Goal: Information Seeking & Learning: Learn about a topic

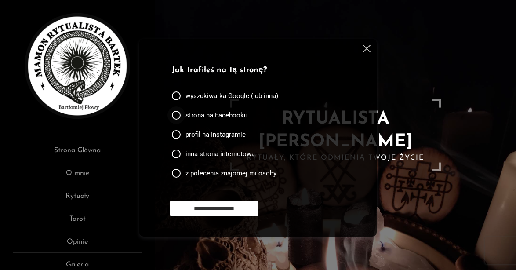
click at [234, 115] on span "strona na Facebooku" at bounding box center [216, 115] width 62 height 9
click at [221, 207] on input "**********" at bounding box center [214, 208] width 88 height 16
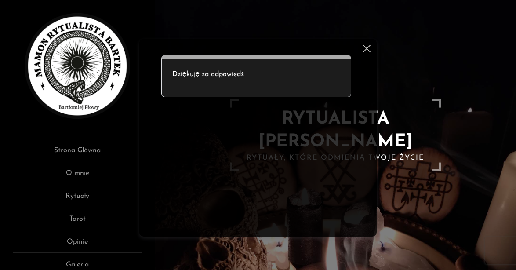
click at [368, 48] on img at bounding box center [366, 48] width 7 height 7
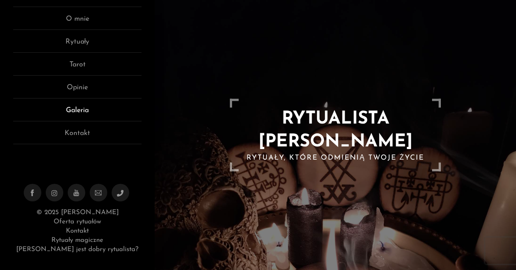
scroll to position [138, 0]
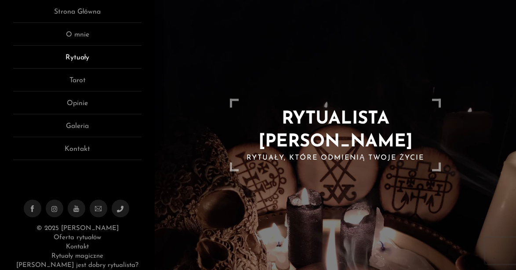
click at [85, 56] on link "Rytuały" at bounding box center [77, 60] width 128 height 16
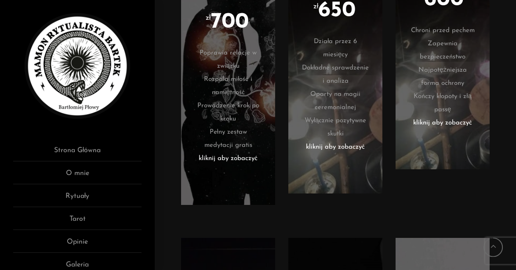
scroll to position [2061, 0]
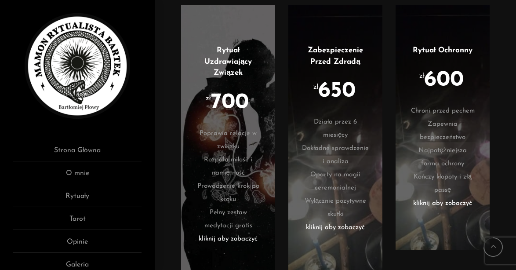
click at [228, 232] on li "kliknij aby zobaczyć" at bounding box center [228, 238] width 68 height 13
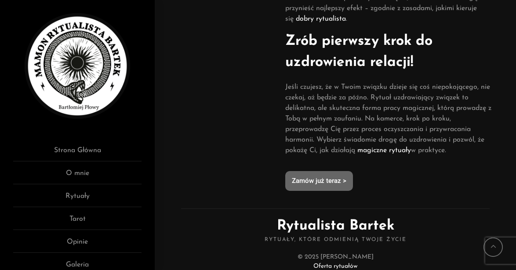
scroll to position [925, 0]
